Goal: Task Accomplishment & Management: Use online tool/utility

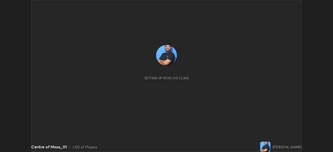
scroll to position [152, 333]
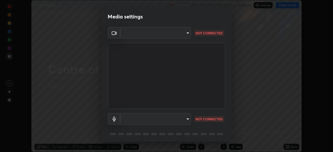
type input "6f19bd17bb1345d3381c364c08f732a45a1be43fbbd3e071611a8edbcb1d3ae0"
type input "89ad135f5abaea7f529b724f6d4a33a747c186280d18d4b9a9cbbf40372cb321"
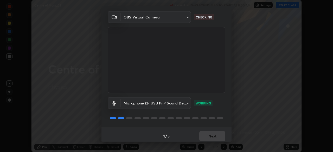
scroll to position [18, 0]
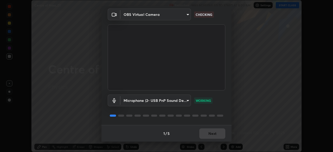
click at [183, 120] on div "Microphone (2- USB PnP Sound Device) (08bb:2902) 89ad135f5abaea7f529b724f6d4a33…" at bounding box center [167, 108] width 118 height 35
click at [208, 134] on button "Next" at bounding box center [212, 134] width 26 height 10
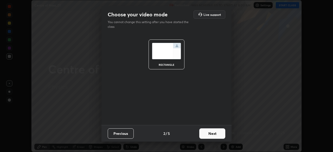
click at [209, 132] on button "Next" at bounding box center [212, 134] width 26 height 10
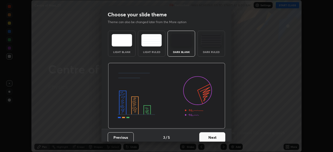
click at [209, 133] on button "Next" at bounding box center [212, 138] width 26 height 10
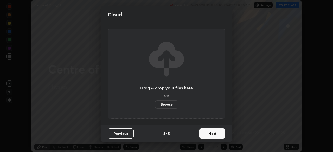
click at [207, 134] on button "Next" at bounding box center [212, 134] width 26 height 10
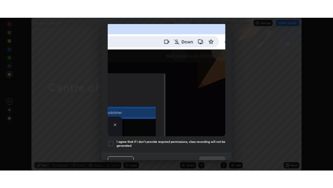
scroll to position [125, 0]
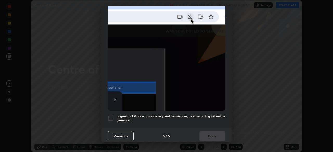
click at [114, 116] on div at bounding box center [111, 118] width 6 height 6
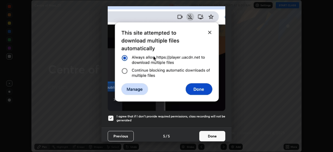
click at [206, 134] on button "Done" at bounding box center [212, 136] width 26 height 10
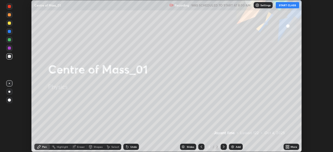
click at [292, 7] on button "START CLASS" at bounding box center [287, 5] width 23 height 6
click at [291, 148] on div "More" at bounding box center [292, 147] width 16 height 6
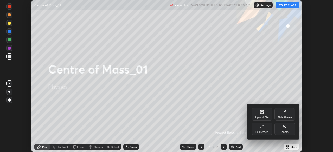
click at [264, 133] on div "Full screen" at bounding box center [262, 132] width 13 height 3
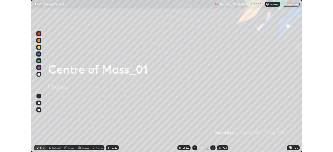
scroll to position [188, 333]
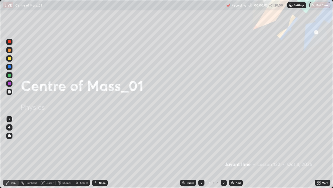
click at [238, 152] on div "Add" at bounding box center [238, 182] width 5 height 3
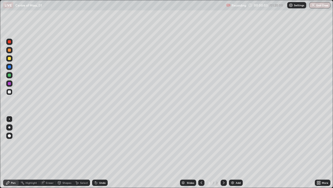
click at [12, 136] on div at bounding box center [9, 135] width 6 height 6
click at [10, 77] on div at bounding box center [9, 75] width 6 height 6
click at [10, 92] on div at bounding box center [9, 91] width 3 height 3
click at [10, 76] on div at bounding box center [9, 74] width 3 height 3
click at [11, 60] on div at bounding box center [9, 58] width 6 height 6
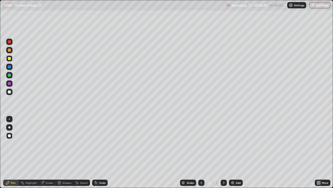
click at [9, 93] on div at bounding box center [9, 92] width 6 height 6
click at [49, 152] on div "Eraser" at bounding box center [50, 182] width 8 height 3
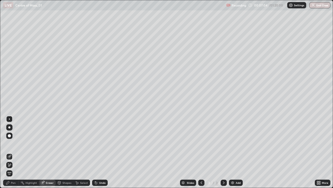
click at [30, 152] on div "Highlight" at bounding box center [31, 182] width 11 height 3
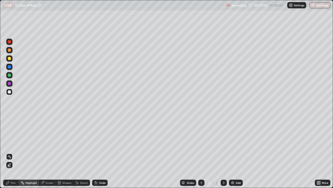
click at [46, 152] on div "Eraser" at bounding box center [50, 182] width 8 height 3
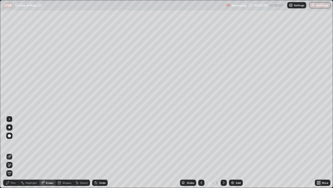
click at [14, 152] on div "Pen" at bounding box center [11, 182] width 16 height 6
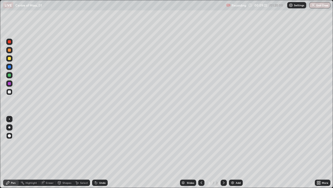
click at [10, 76] on div at bounding box center [9, 75] width 6 height 6
click at [10, 58] on div at bounding box center [9, 58] width 3 height 3
click at [237, 152] on div "Add" at bounding box center [238, 182] width 5 height 3
click at [10, 91] on div at bounding box center [9, 91] width 3 height 3
click at [9, 59] on div at bounding box center [9, 58] width 3 height 3
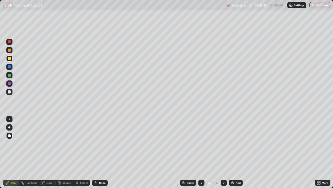
click at [10, 92] on div at bounding box center [9, 91] width 3 height 3
click at [12, 76] on div at bounding box center [9, 75] width 6 height 6
click at [101, 152] on div "Undo" at bounding box center [102, 182] width 7 height 3
click at [11, 59] on div at bounding box center [9, 58] width 3 height 3
click at [10, 91] on div at bounding box center [9, 91] width 3 height 3
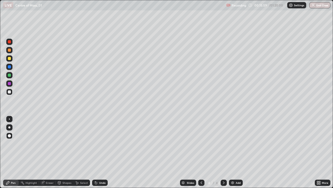
click at [10, 92] on div at bounding box center [9, 91] width 3 height 3
click at [11, 42] on div at bounding box center [9, 42] width 6 height 6
click at [231, 152] on img at bounding box center [233, 182] width 4 height 4
click at [11, 60] on div at bounding box center [9, 58] width 6 height 6
click at [9, 92] on div at bounding box center [9, 91] width 3 height 3
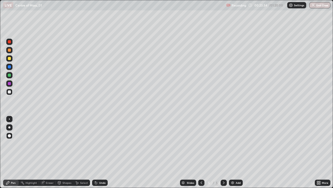
click at [99, 152] on div "Undo" at bounding box center [100, 182] width 16 height 6
click at [100, 152] on div "Undo" at bounding box center [100, 182] width 16 height 6
click at [99, 152] on div "Undo" at bounding box center [100, 182] width 16 height 6
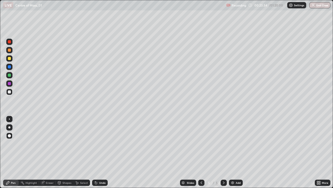
click at [99, 152] on div "Undo" at bounding box center [100, 182] width 16 height 6
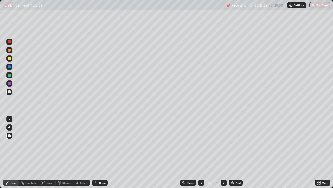
click at [99, 152] on div "Undo" at bounding box center [100, 182] width 16 height 6
click at [10, 75] on div at bounding box center [9, 74] width 3 height 3
click at [101, 152] on div "Undo" at bounding box center [100, 182] width 16 height 6
click at [8, 94] on div at bounding box center [9, 92] width 6 height 6
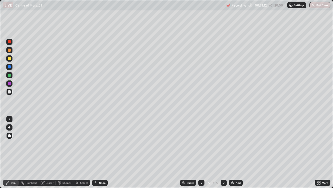
click at [47, 152] on div "Eraser" at bounding box center [50, 182] width 8 height 3
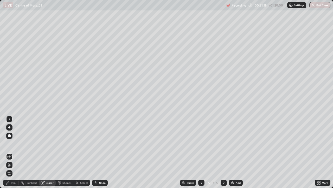
click at [11, 152] on div "Pen" at bounding box center [13, 182] width 5 height 3
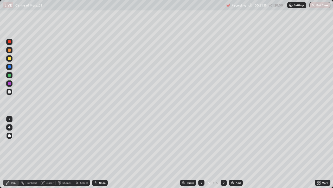
click at [12, 93] on div at bounding box center [9, 92] width 6 height 6
click at [10, 41] on div at bounding box center [9, 41] width 3 height 3
click at [9, 92] on div at bounding box center [9, 91] width 3 height 3
click at [233, 152] on img at bounding box center [233, 182] width 4 height 4
click at [10, 90] on div at bounding box center [9, 91] width 3 height 3
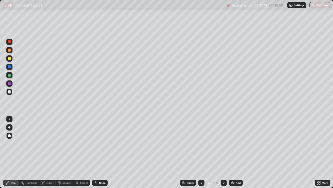
click at [9, 75] on div at bounding box center [9, 74] width 3 height 3
click at [9, 92] on div at bounding box center [9, 91] width 3 height 3
click at [233, 152] on div "Add" at bounding box center [236, 182] width 14 height 6
click at [11, 59] on div at bounding box center [9, 58] width 6 height 6
click at [10, 93] on div at bounding box center [9, 92] width 6 height 6
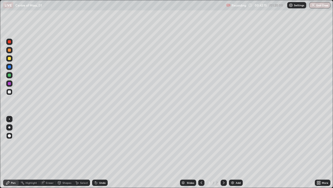
click at [10, 91] on div at bounding box center [9, 91] width 3 height 3
click at [48, 152] on div "Eraser" at bounding box center [50, 182] width 8 height 3
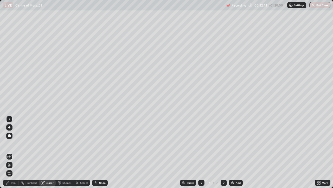
click at [66, 152] on div "Shapes" at bounding box center [67, 182] width 9 height 3
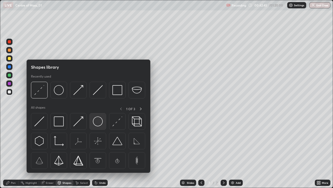
click at [96, 127] on div at bounding box center [98, 121] width 17 height 17
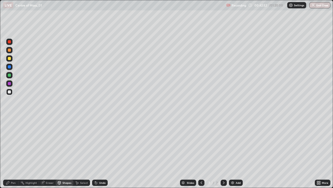
click at [13, 152] on div "Pen" at bounding box center [13, 182] width 5 height 3
click at [8, 76] on div at bounding box center [9, 74] width 3 height 3
click at [100, 152] on div "Undo" at bounding box center [102, 182] width 7 height 3
click at [101, 152] on div "Undo" at bounding box center [102, 182] width 7 height 3
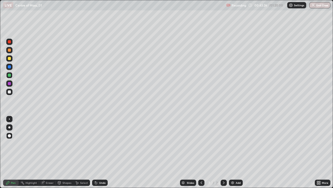
click at [102, 152] on div "Undo" at bounding box center [102, 182] width 7 height 3
click at [99, 152] on div "Undo" at bounding box center [102, 182] width 7 height 3
click at [99, 152] on div "Undo" at bounding box center [100, 182] width 16 height 6
click at [10, 92] on div at bounding box center [9, 91] width 3 height 3
click at [233, 152] on img at bounding box center [233, 182] width 4 height 4
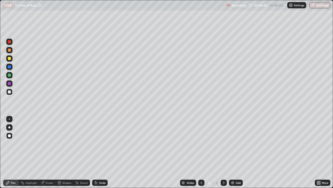
click at [10, 76] on div at bounding box center [9, 74] width 3 height 3
click at [9, 59] on div at bounding box center [9, 58] width 3 height 3
click at [10, 91] on div at bounding box center [9, 91] width 3 height 3
click at [7, 58] on div at bounding box center [9, 58] width 6 height 6
click at [9, 69] on div at bounding box center [9, 67] width 6 height 6
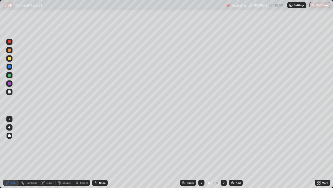
click at [12, 43] on div at bounding box center [9, 42] width 6 height 6
click at [10, 93] on div at bounding box center [9, 91] width 3 height 3
click at [12, 94] on div at bounding box center [9, 92] width 6 height 8
click at [198, 152] on div at bounding box center [201, 182] width 6 height 6
click at [223, 152] on icon at bounding box center [224, 182] width 4 height 4
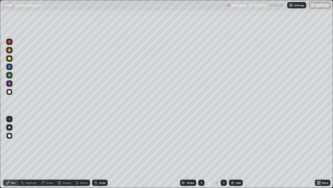
click at [232, 152] on img at bounding box center [233, 182] width 4 height 4
click at [10, 60] on div at bounding box center [9, 58] width 6 height 6
click at [11, 92] on div at bounding box center [9, 91] width 3 height 3
click at [10, 59] on div at bounding box center [9, 58] width 3 height 3
click at [97, 152] on icon at bounding box center [96, 182] width 4 height 4
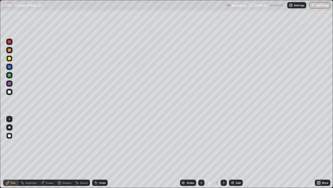
click at [98, 152] on div "Undo" at bounding box center [100, 182] width 16 height 6
click at [97, 152] on icon at bounding box center [96, 182] width 4 height 4
click at [95, 152] on icon at bounding box center [96, 183] width 2 height 2
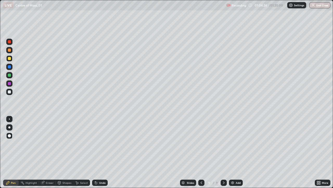
click at [95, 152] on icon at bounding box center [96, 183] width 2 height 2
click at [96, 152] on div "Undo" at bounding box center [100, 182] width 16 height 6
click at [97, 152] on div "Undo" at bounding box center [100, 182] width 16 height 6
click at [102, 152] on div "Undo" at bounding box center [102, 182] width 7 height 3
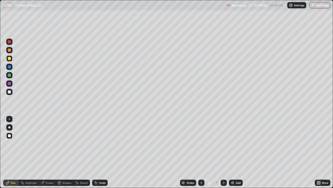
click at [102, 152] on div "Undo" at bounding box center [102, 182] width 7 height 3
click at [10, 92] on div at bounding box center [9, 91] width 3 height 3
click at [10, 44] on div at bounding box center [9, 42] width 6 height 6
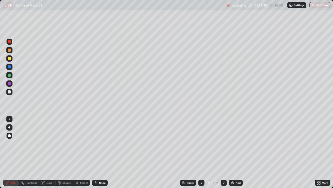
click at [9, 92] on div at bounding box center [9, 91] width 3 height 3
click at [318, 7] on button "End Class" at bounding box center [320, 5] width 21 height 6
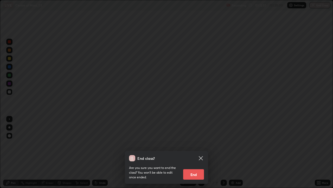
click at [197, 152] on button "End" at bounding box center [193, 174] width 21 height 10
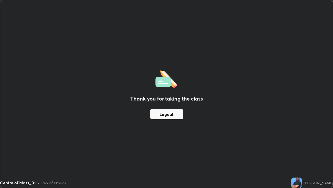
click at [204, 134] on div "Thank you for taking the class Logout" at bounding box center [166, 93] width 333 height 187
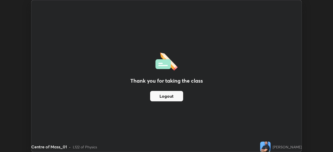
scroll to position [25890, 25709]
